Goal: Task Accomplishment & Management: Use online tool/utility

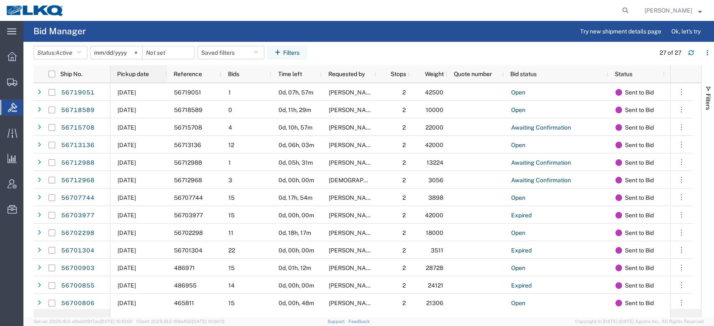
click at [140, 73] on span "Pickup date" at bounding box center [133, 74] width 32 height 7
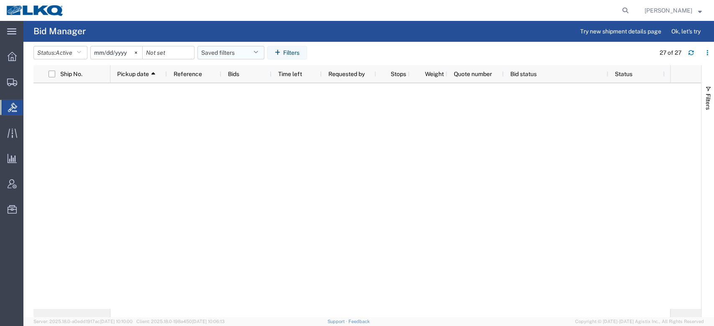
click at [212, 53] on button "Saved filters" at bounding box center [230, 52] width 67 height 13
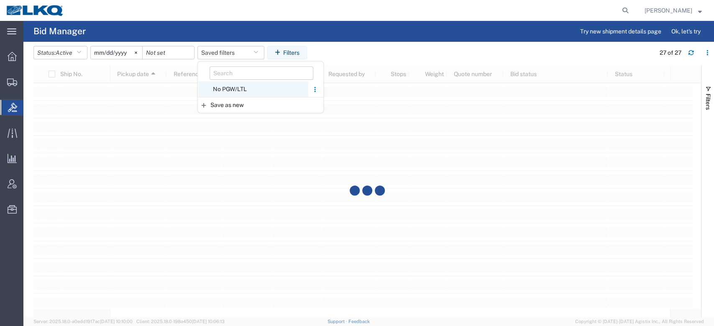
click at [235, 95] on span "No PGW/LTL" at bounding box center [254, 89] width 110 height 15
type input "[DATE]"
